Goal: Navigation & Orientation: Find specific page/section

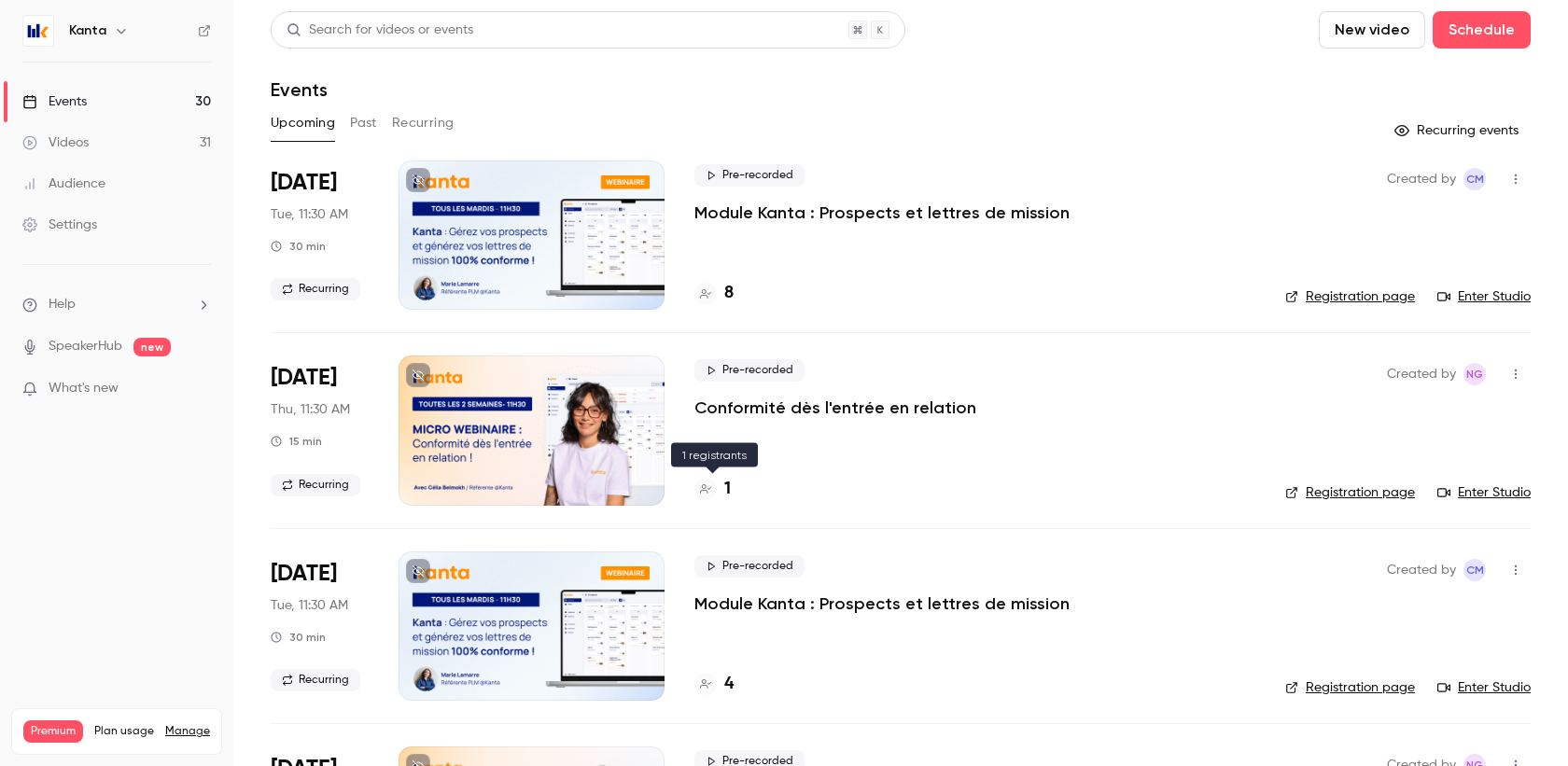
click at [719, 482] on div "1" at bounding box center [712, 490] width 36 height 25
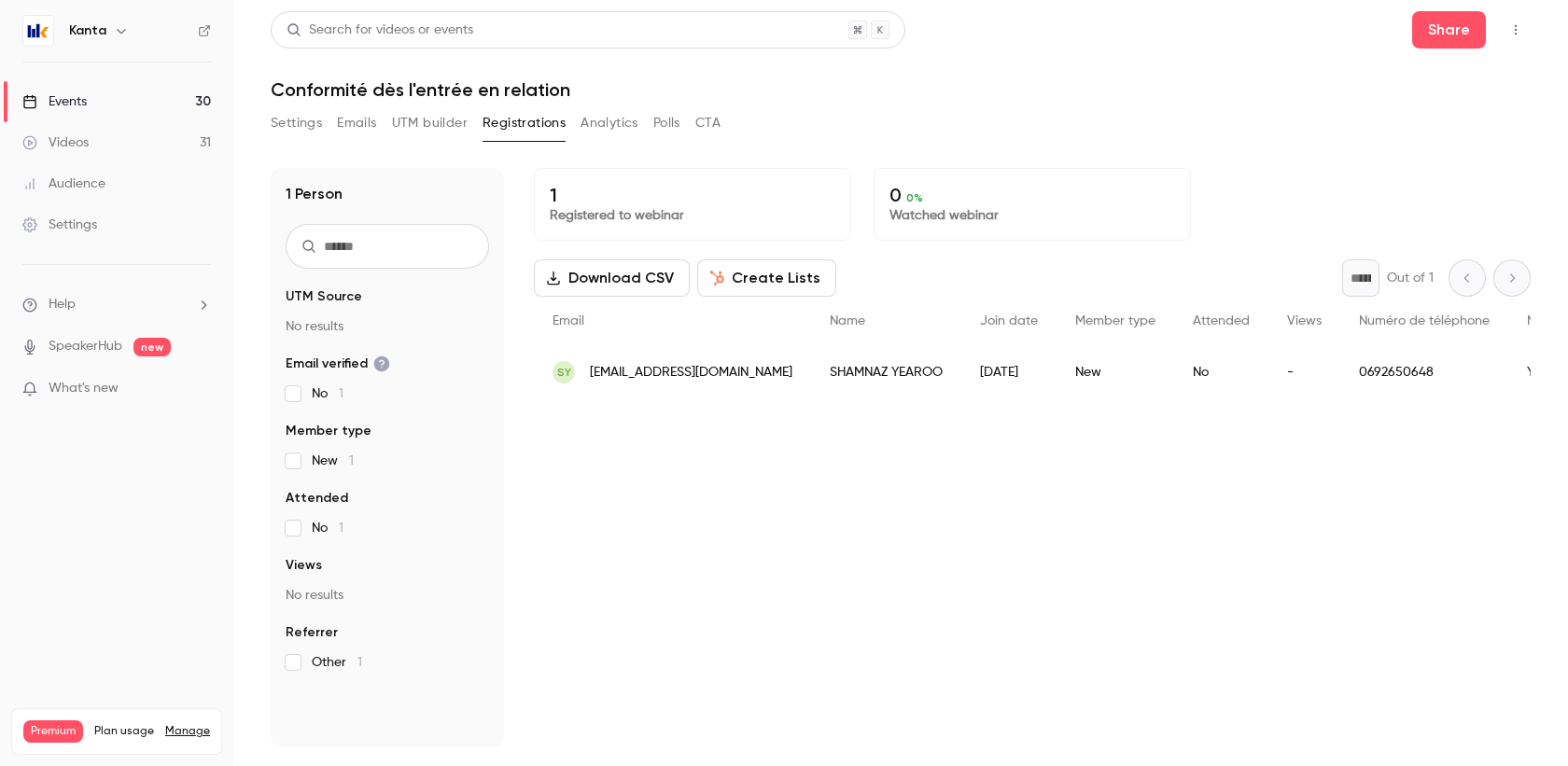
click at [111, 392] on span "What's new" at bounding box center [84, 389] width 70 height 19
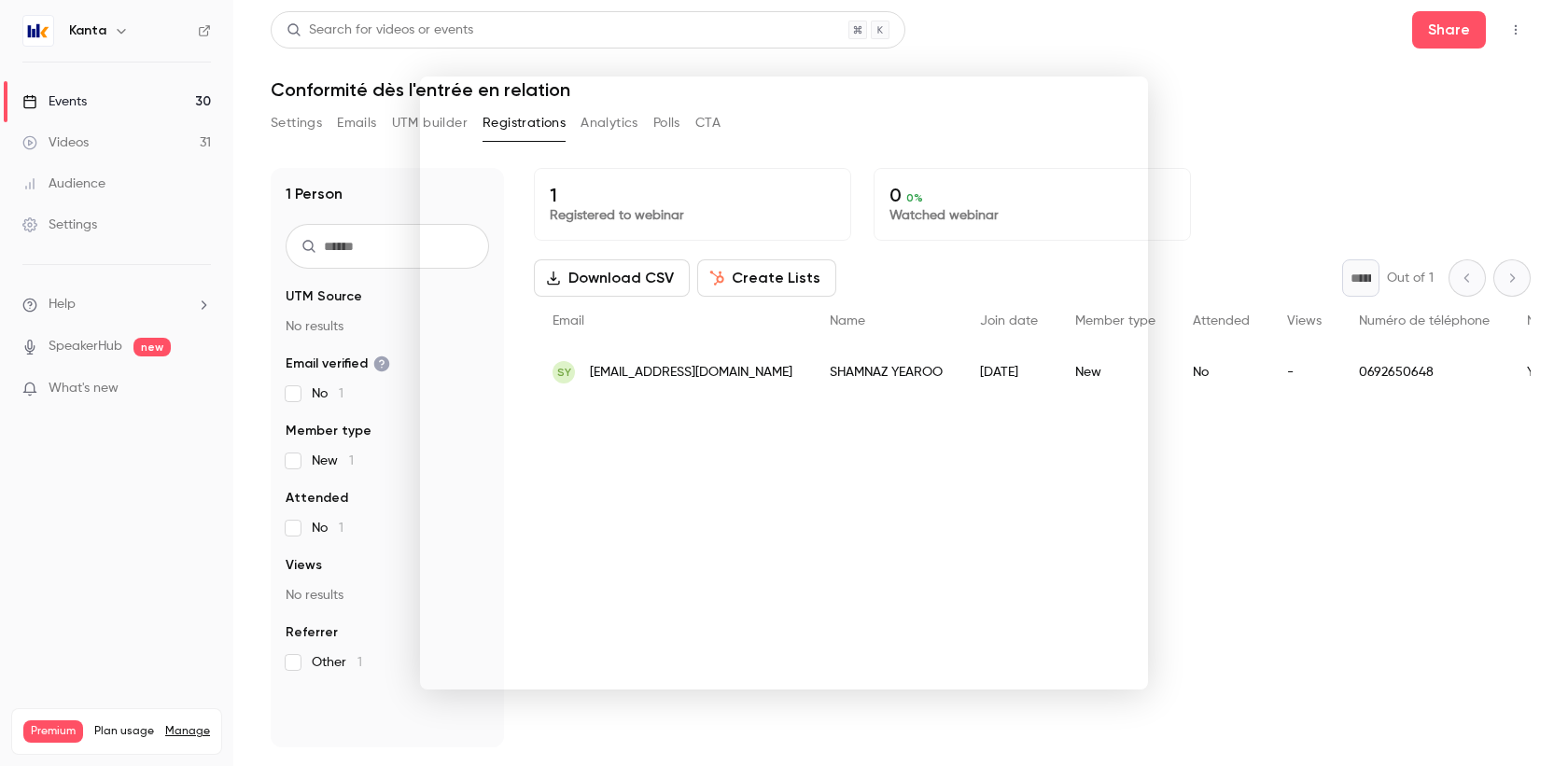
click at [1243, 86] on div at bounding box center [784, 383] width 1568 height 766
